Goal: Transaction & Acquisition: Book appointment/travel/reservation

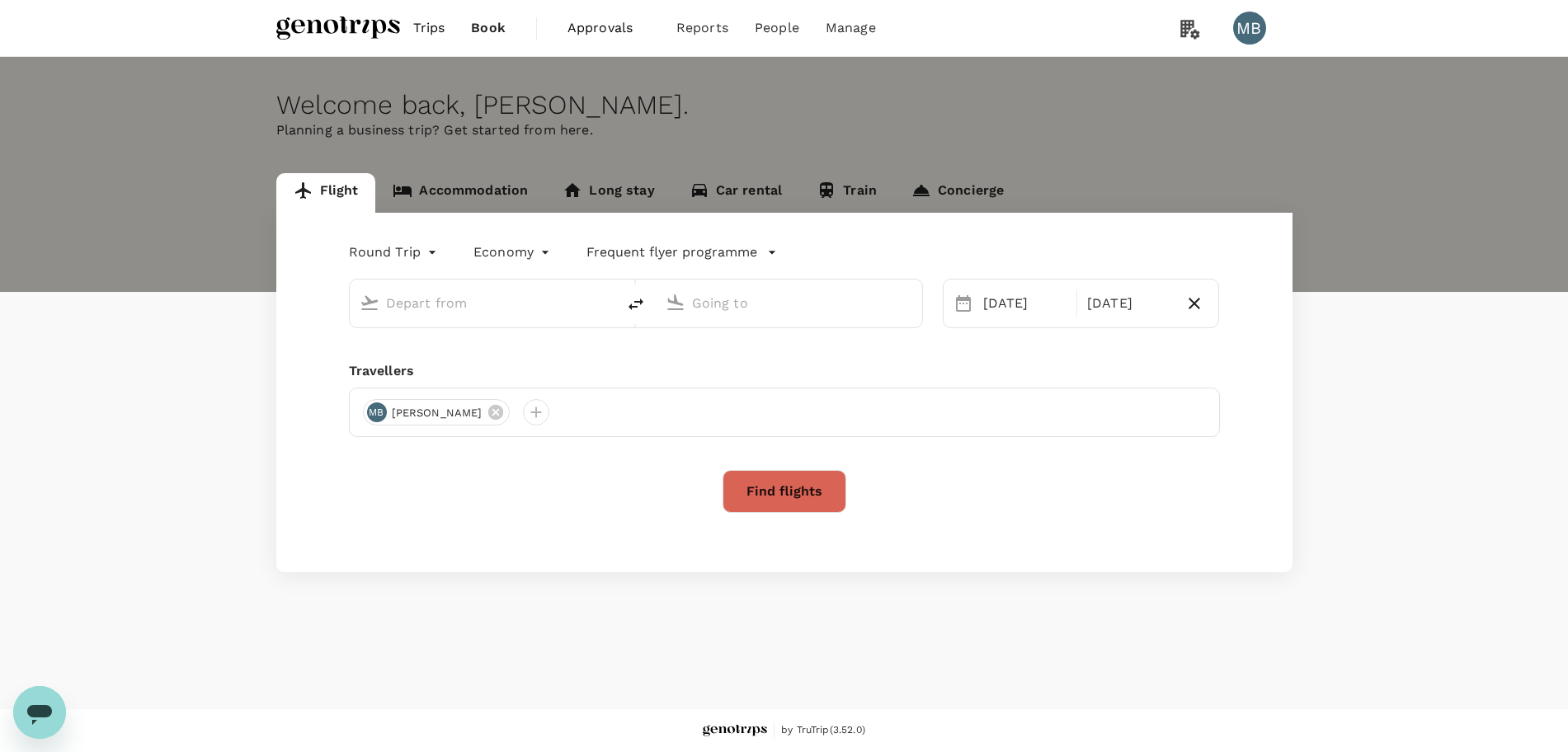
type input "Kuala Lumpur Intl ([GEOGRAPHIC_DATA])"
type input "Abu Dhabi Intl (AUH)"
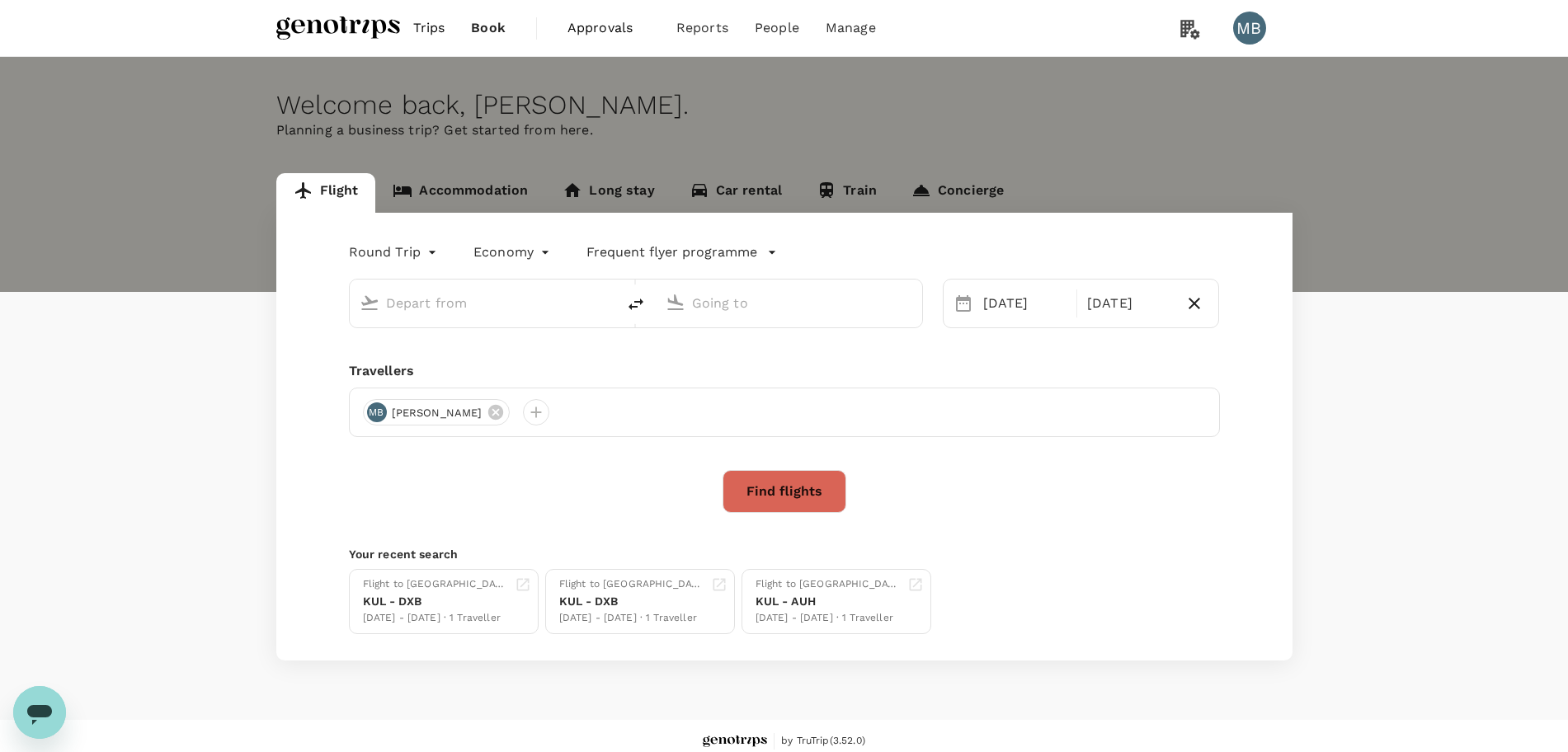
type input "Kuala Lumpur Intl ([GEOGRAPHIC_DATA])"
type input "Abu Dhabi Intl (AUH)"
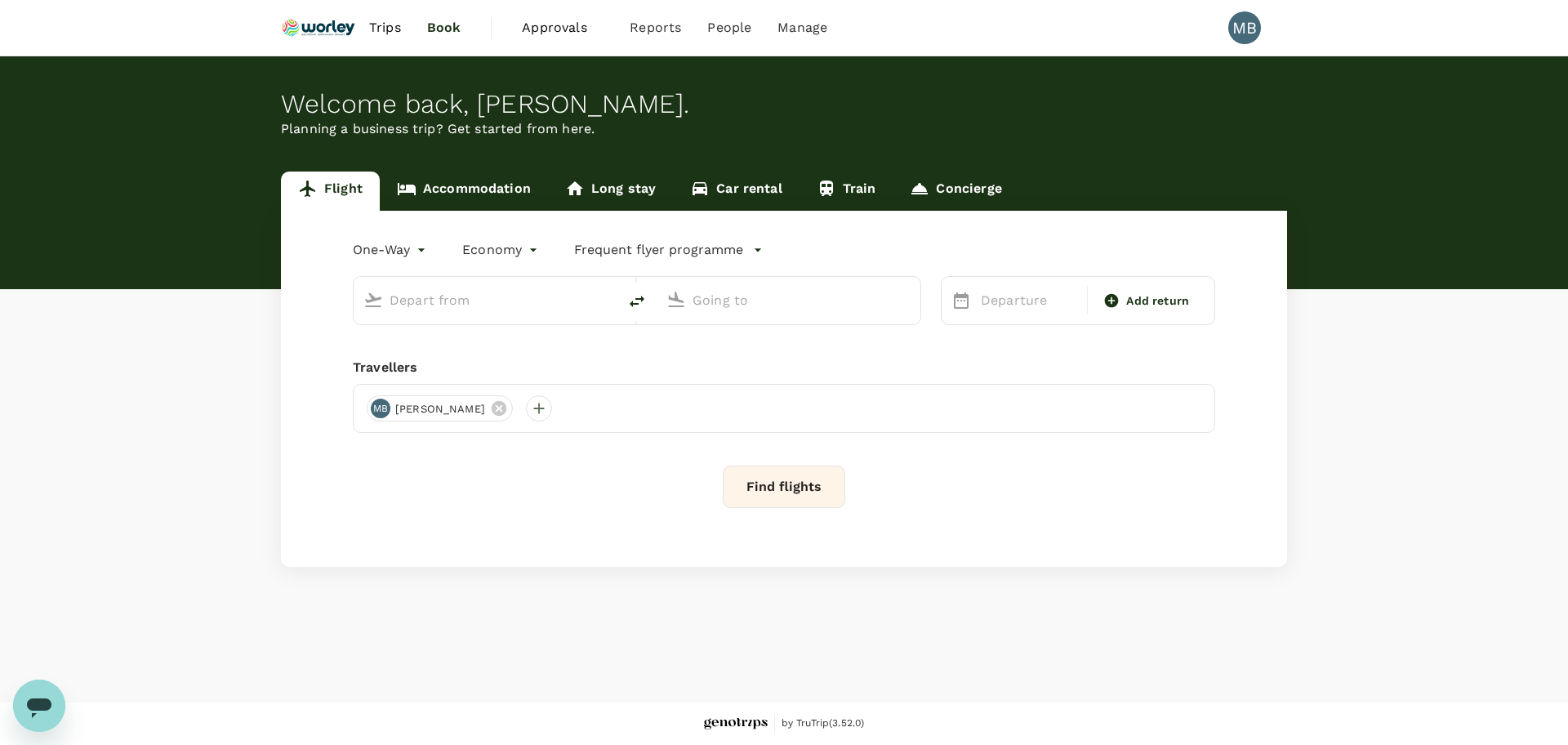
type input "roundtrip"
type input "Miri Intl (MYY)"
type input "Kota Kinabalu Intl (BKI)"
